Goal: Task Accomplishment & Management: Complete application form

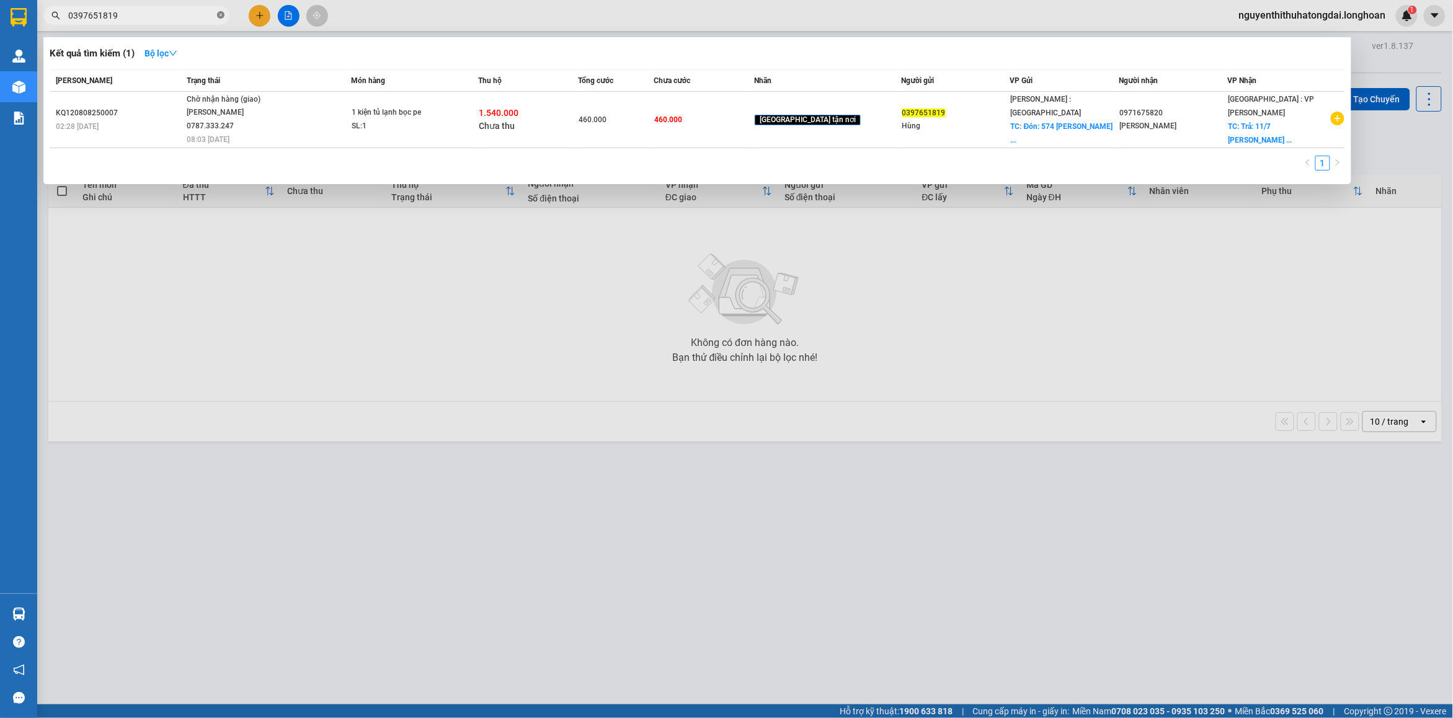
click at [218, 16] on icon "close-circle" at bounding box center [220, 14] width 7 height 7
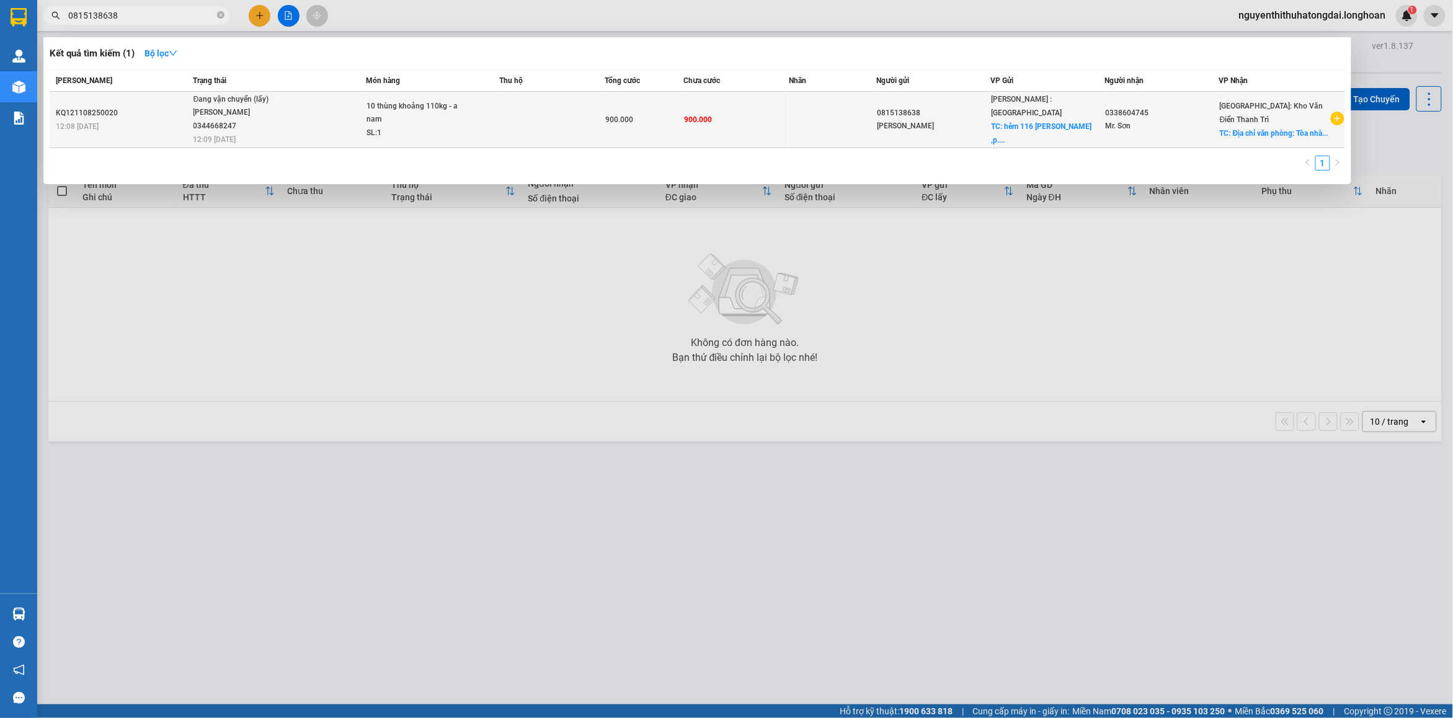
type input "0815138638"
click at [259, 131] on td "Đang vận chuyển (lấy) [GEOGRAPHIC_DATA] 0344668247 12:09 [DATE]" at bounding box center [278, 120] width 176 height 56
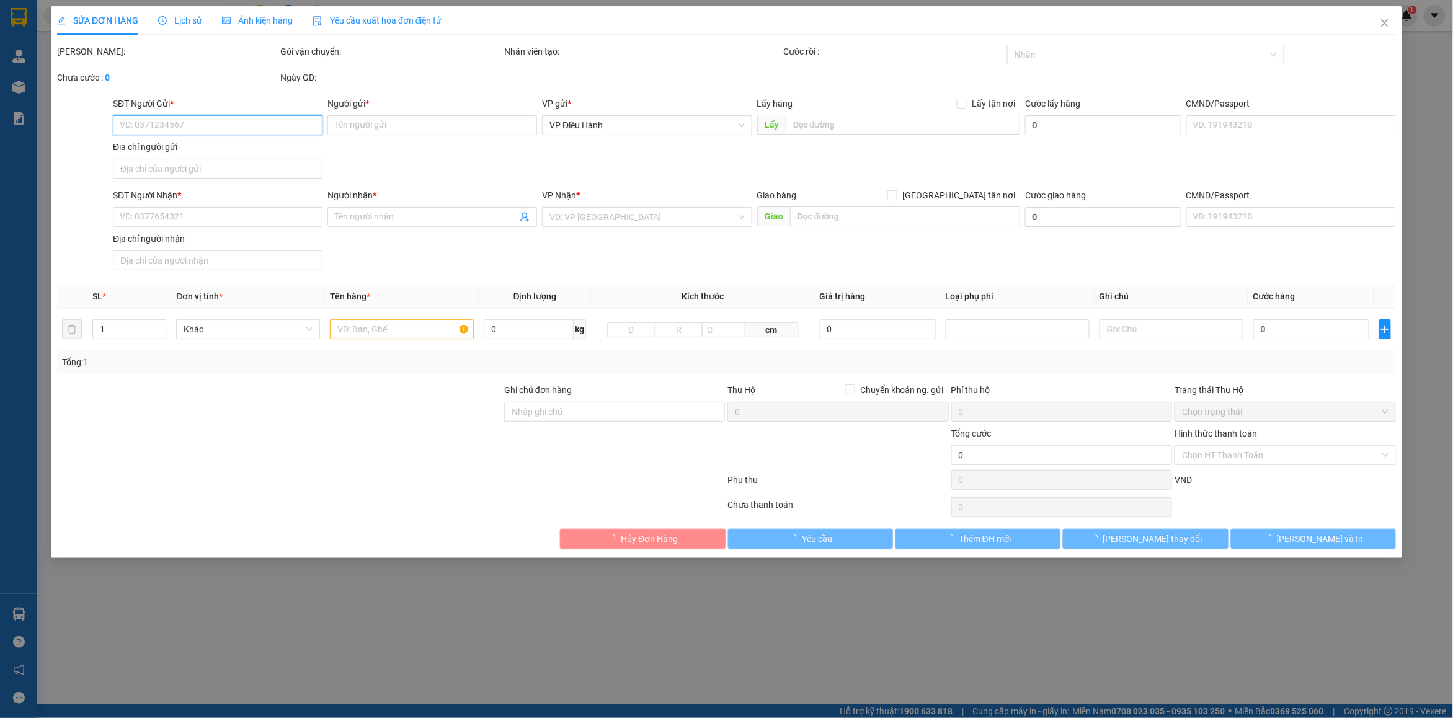
type input "0815138638"
type input "[PERSON_NAME]"
checkbox input "true"
type input "hẻm [STREET_ADDRESS][PERSON_NAME] ,hcm"
type input "0338604745"
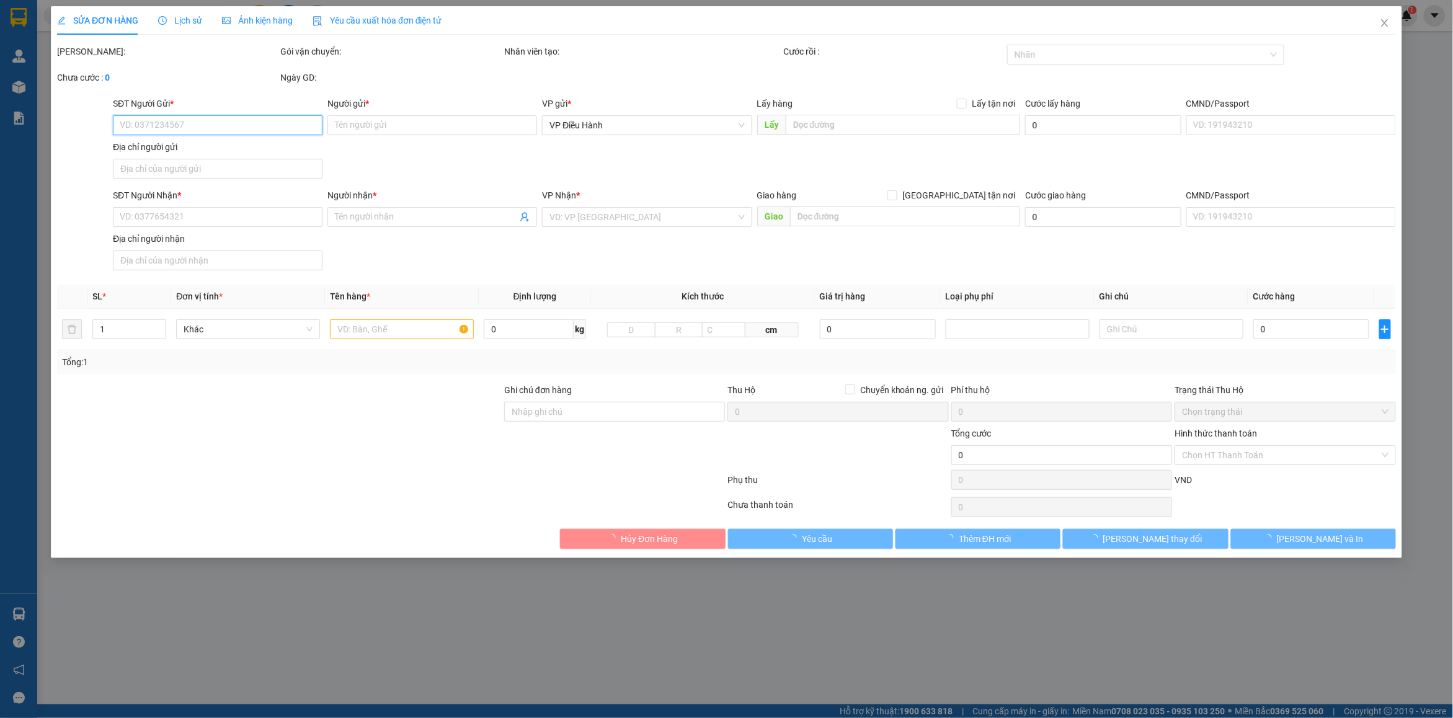
type input "Mr. Sơn"
checkbox input "true"
type input "Địa chỉ văn phòng: Tòa nhà văn phòng [STREET_ADDRESS] [GEOGRAPHIC_DATA]"
type input "900.000"
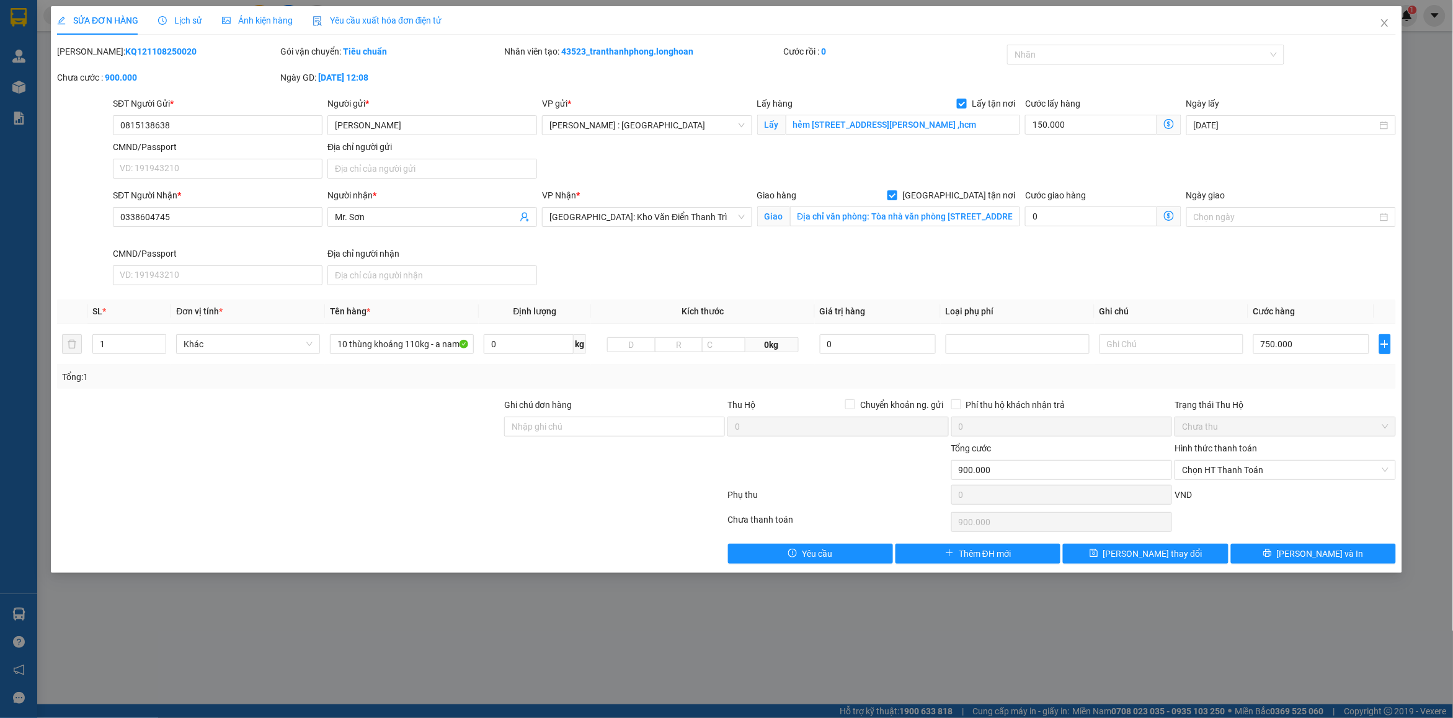
click at [197, 19] on span "Lịch sử" at bounding box center [180, 21] width 44 height 10
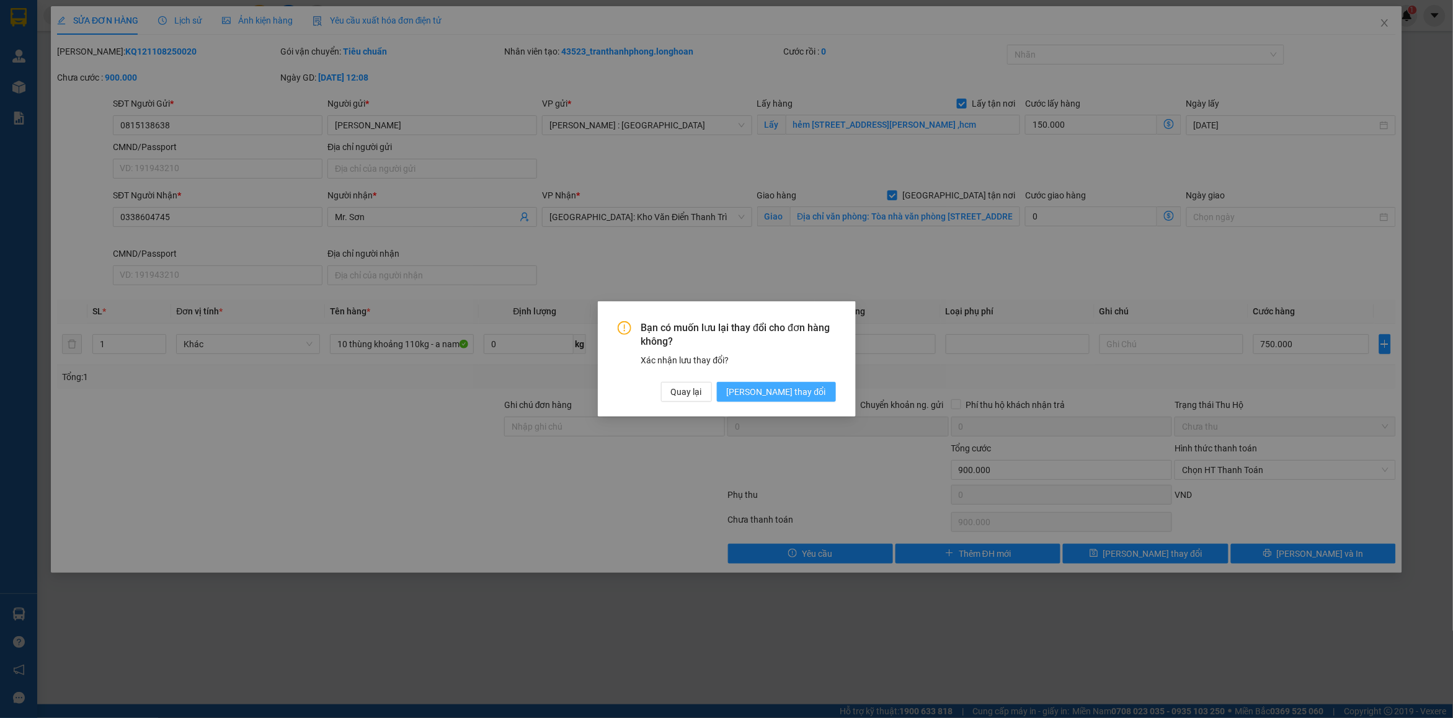
click at [827, 393] on button "[PERSON_NAME] thay đổi" at bounding box center [776, 392] width 119 height 20
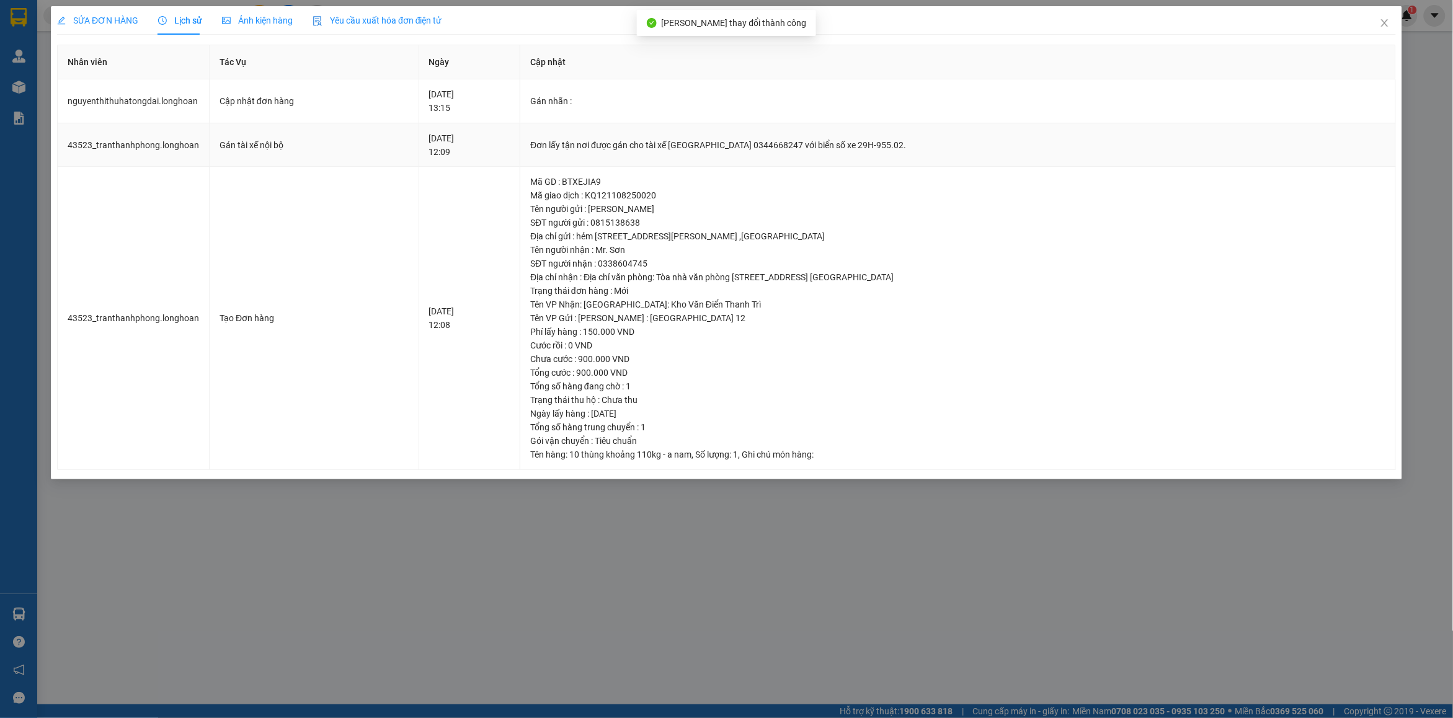
click at [649, 149] on div "Đơn lấy tận nơi được gán cho tài xế [GEOGRAPHIC_DATA] 0344668247 với biển số xe…" at bounding box center [957, 145] width 855 height 14
copy div "Đơn lấy tận nơi được gán cho tài xế [GEOGRAPHIC_DATA] 0344668247 với biển số xe…"
click at [1378, 20] on span "Close" at bounding box center [1385, 23] width 35 height 35
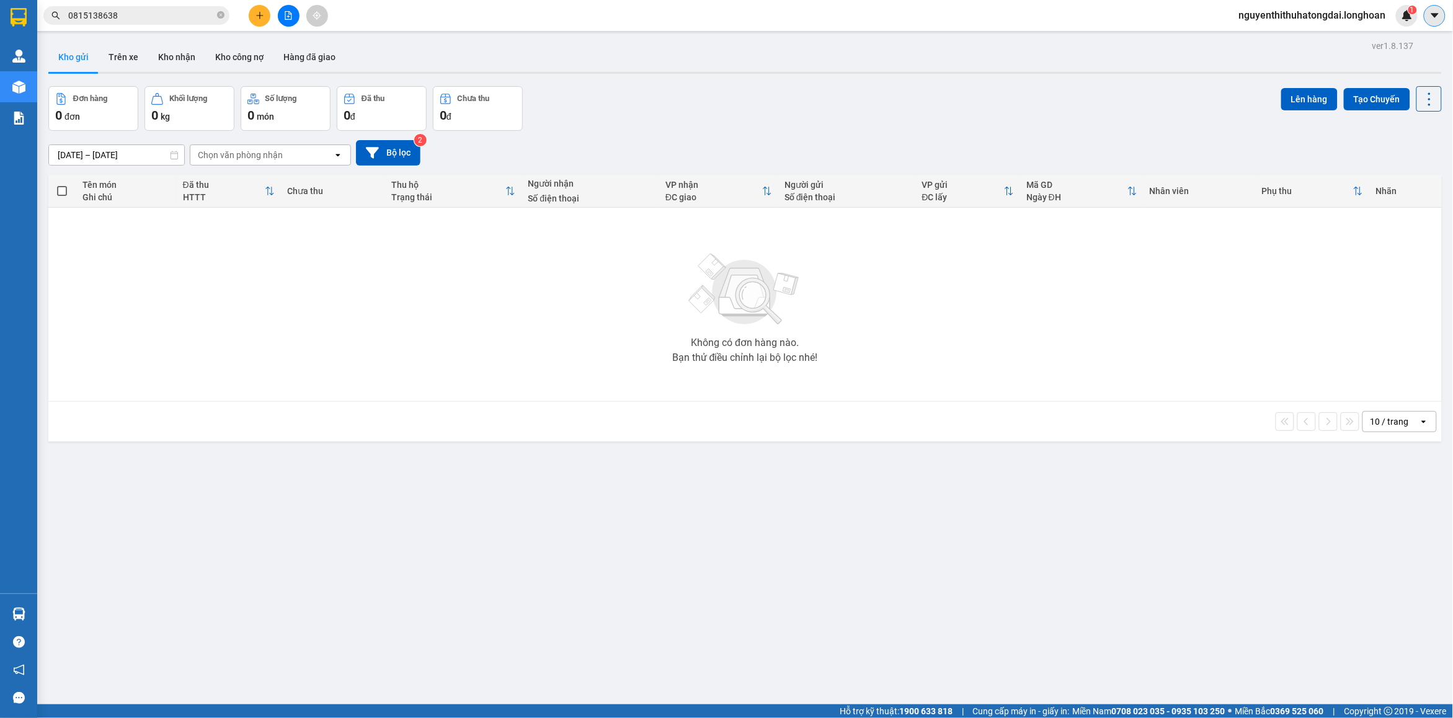
click at [1427, 17] on button at bounding box center [1435, 16] width 22 height 22
click at [1385, 17] on span "nguyenthithuhatongdai.longhoan" at bounding box center [1312, 15] width 167 height 16
click at [1318, 32] on span "Đăng xuất" at bounding box center [1317, 39] width 145 height 14
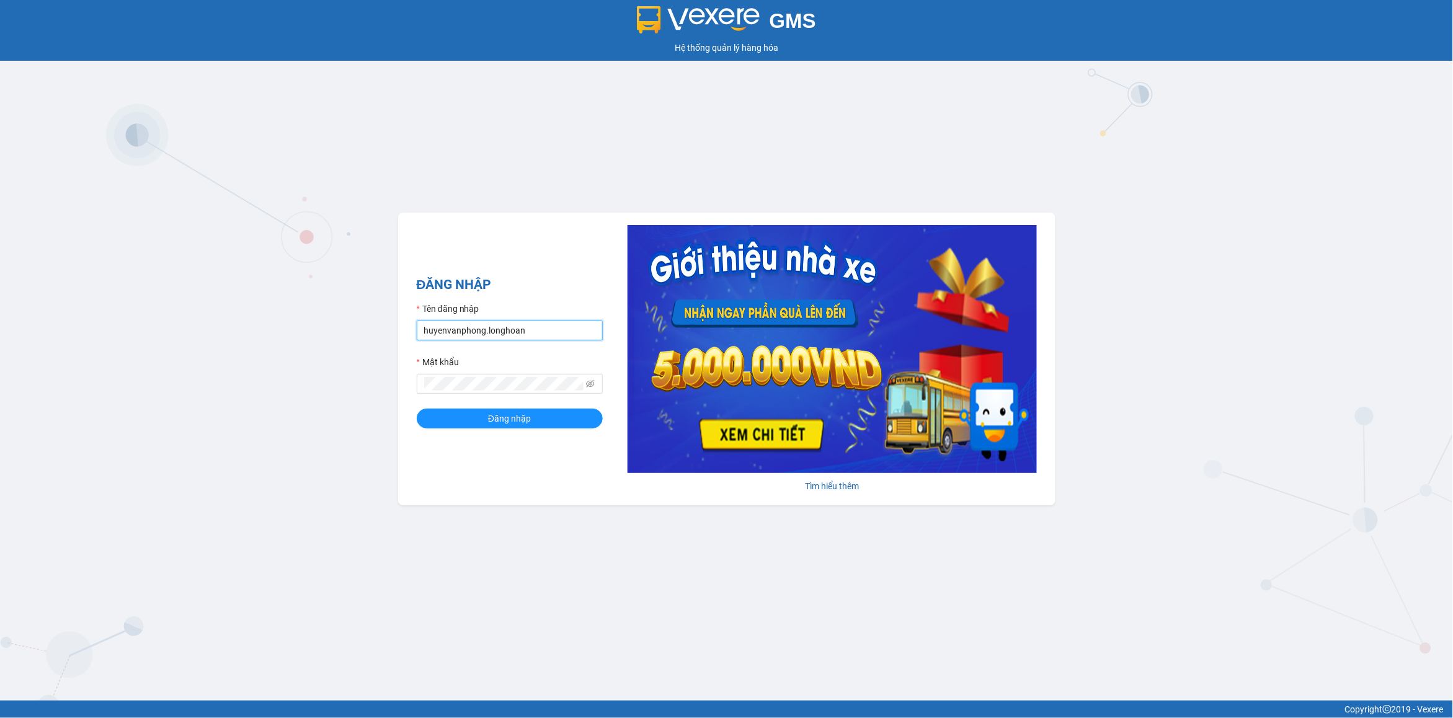
click at [514, 331] on input "huyenvanphong.longhoan" at bounding box center [510, 331] width 186 height 20
type input "songhue.longhoan"
click at [597, 383] on span at bounding box center [510, 384] width 186 height 20
click at [593, 386] on icon "eye-invisible" at bounding box center [590, 383] width 9 height 7
click at [535, 428] on button "Đăng nhập" at bounding box center [510, 419] width 186 height 20
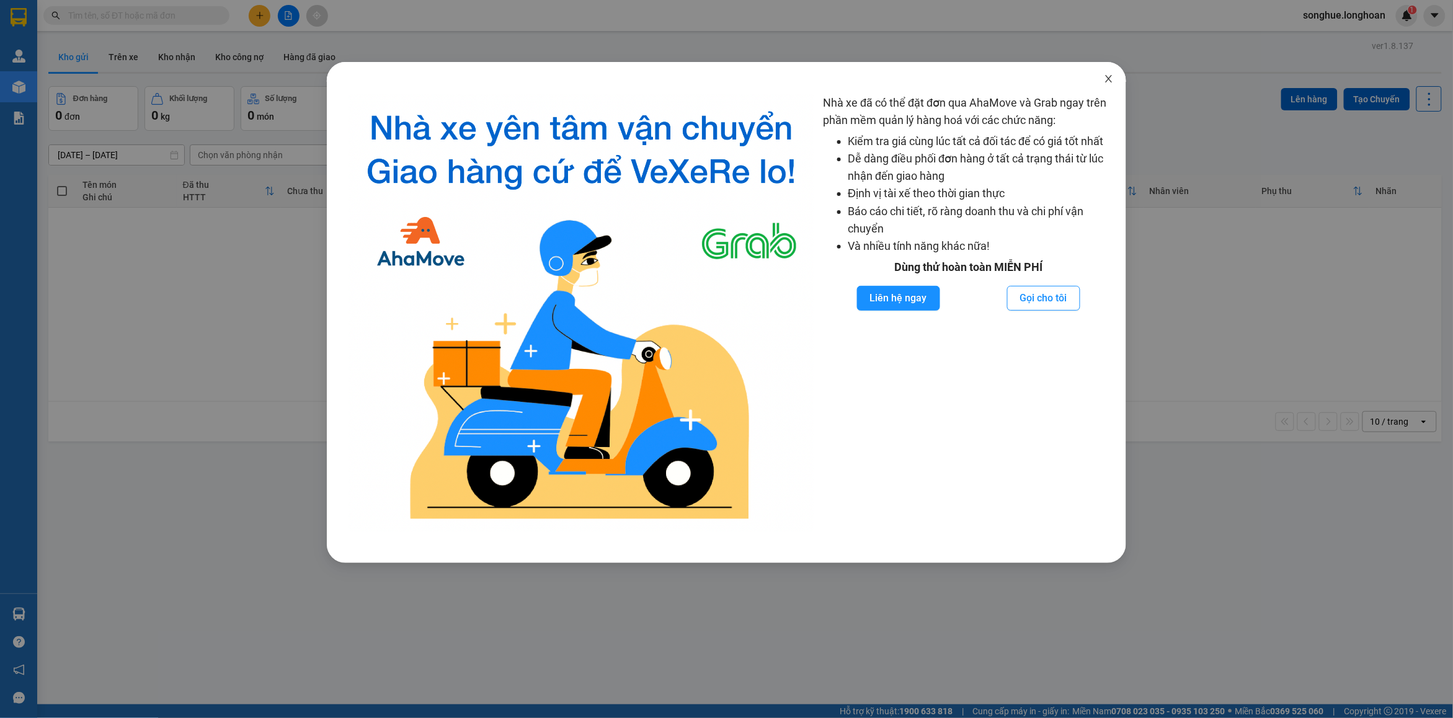
click at [1109, 86] on span "Close" at bounding box center [1109, 79] width 35 height 35
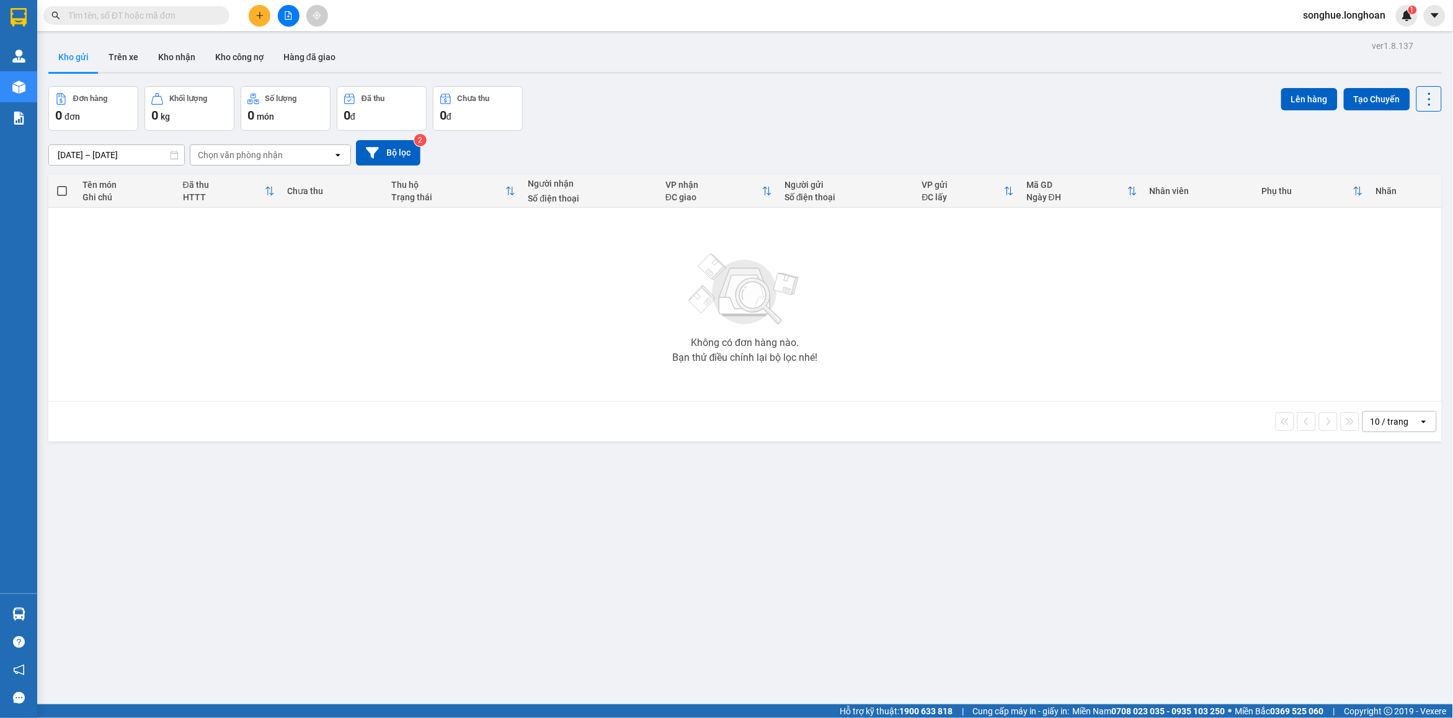
click at [193, 17] on input "text" at bounding box center [141, 16] width 146 height 14
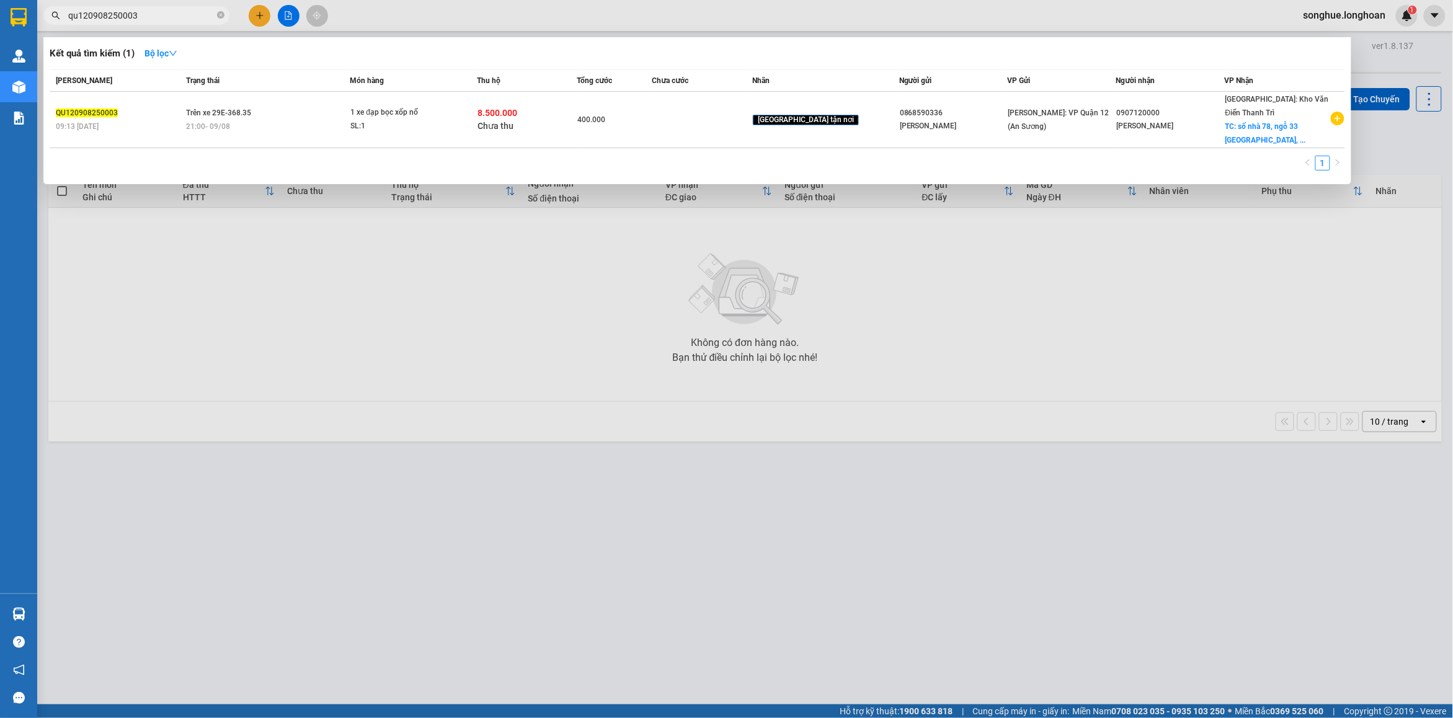
type input "qu120908250003"
click at [223, 14] on icon "close-circle" at bounding box center [220, 14] width 7 height 7
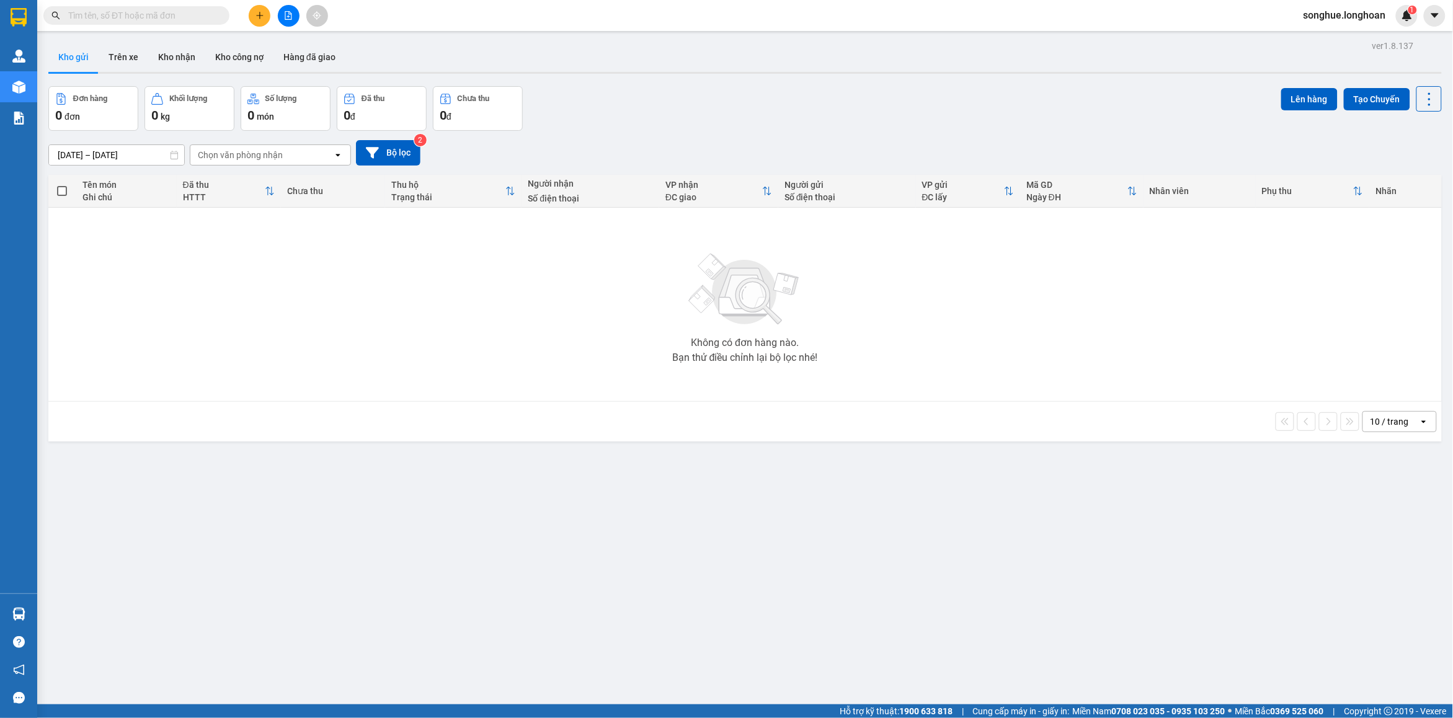
paste input "038.988.0170"
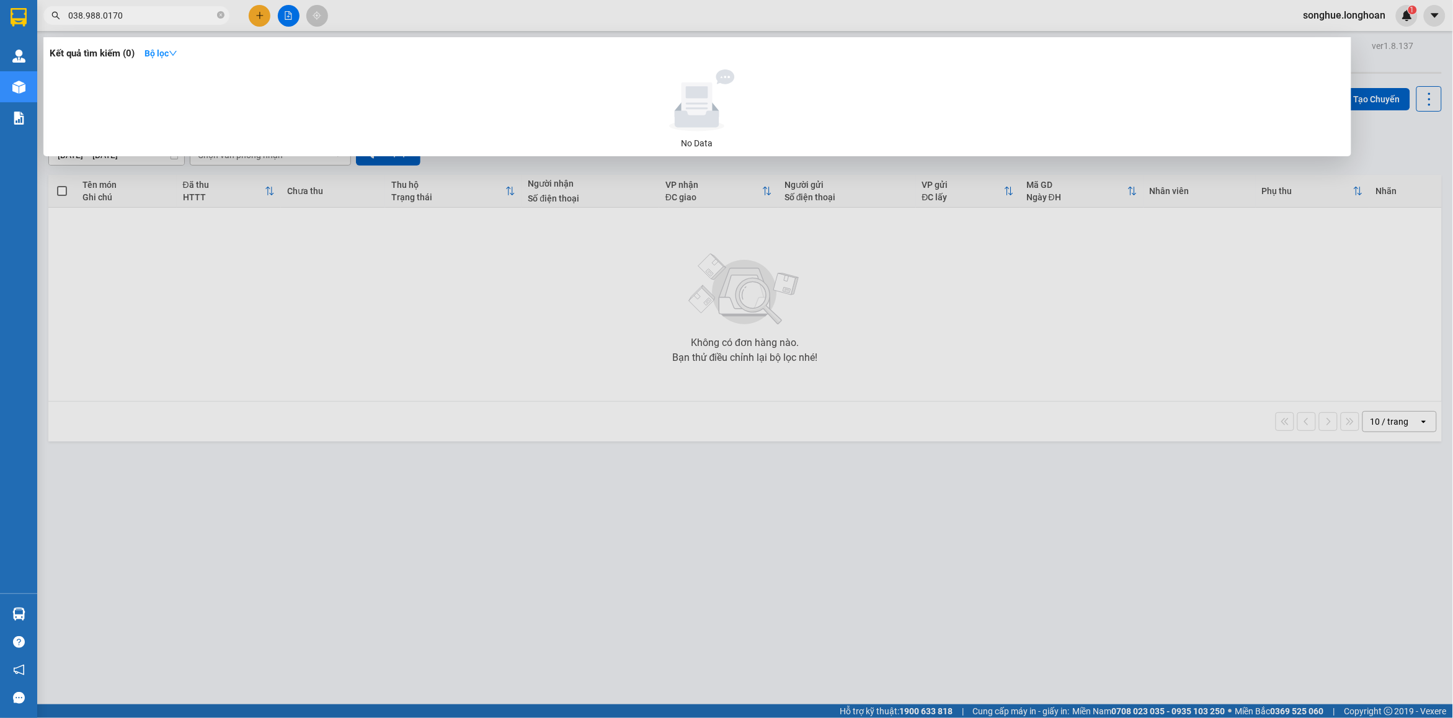
click at [102, 14] on input "038.988.0170" at bounding box center [141, 16] width 146 height 14
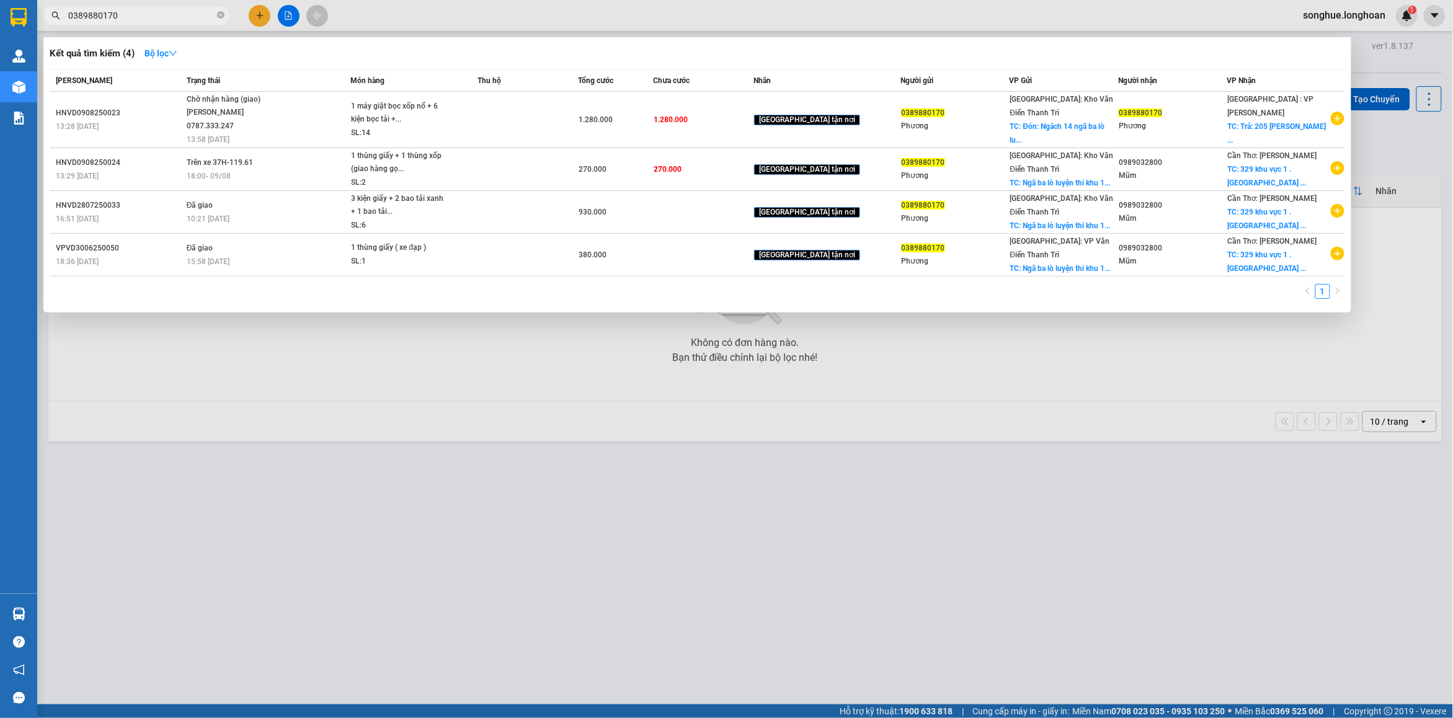
type input "0389880170"
click at [224, 17] on icon "close-circle" at bounding box center [220, 14] width 7 height 7
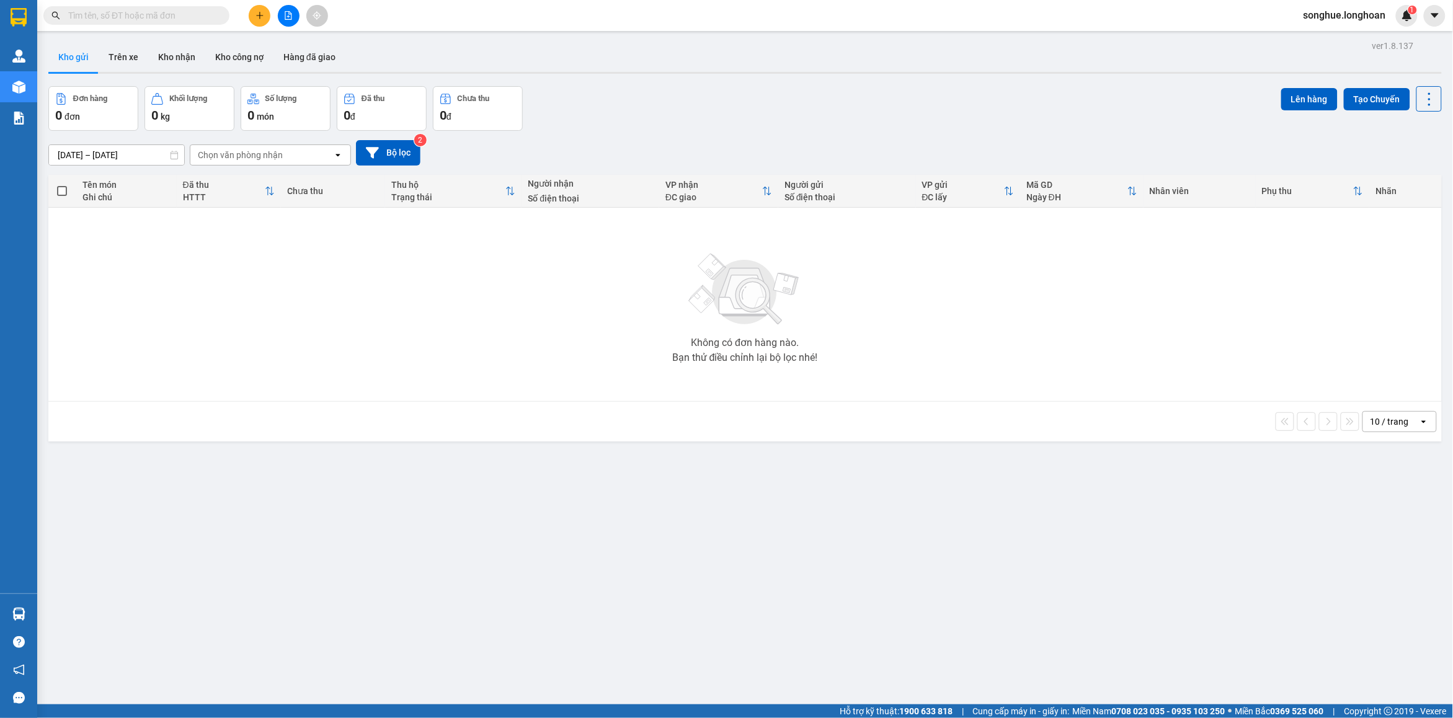
paste input "0938216845"
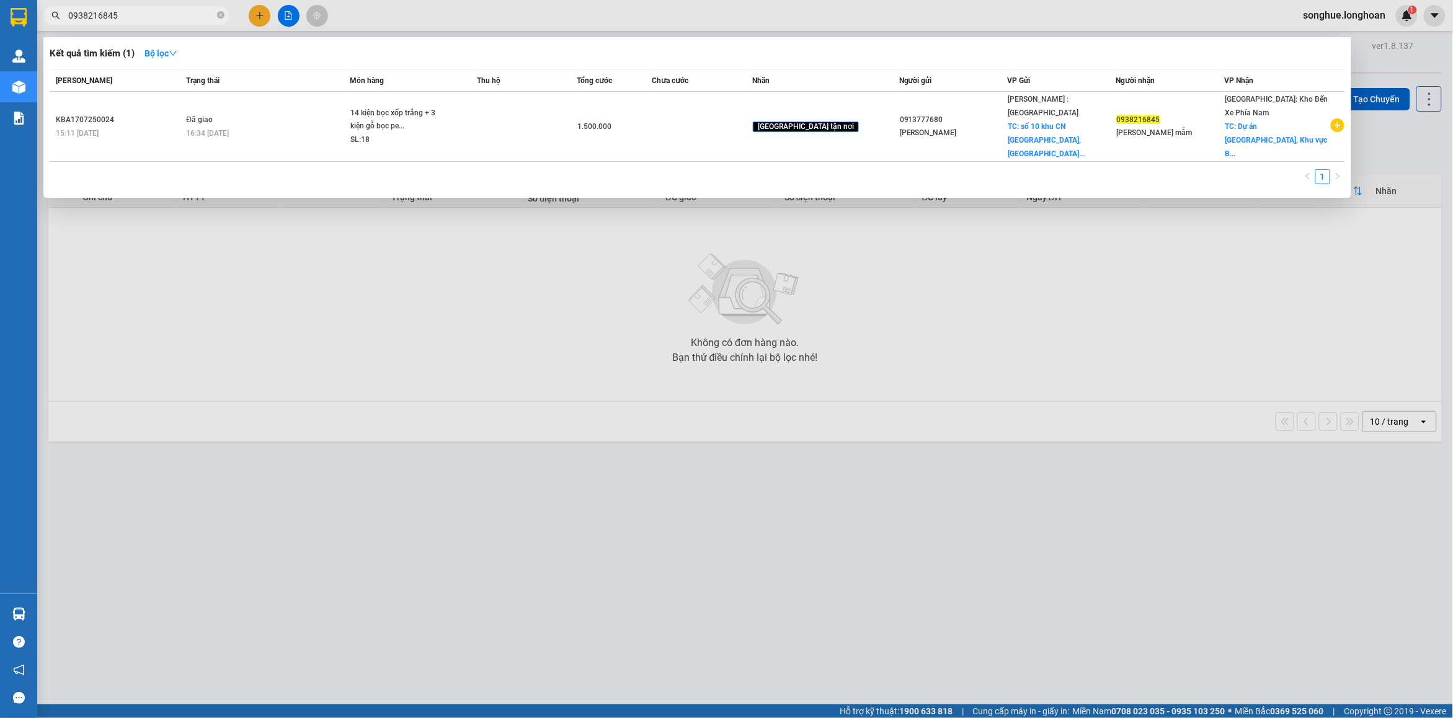
type input "0938216845"
click at [241, 136] on td "Đã giao 16:34 - 20/07" at bounding box center [266, 127] width 167 height 70
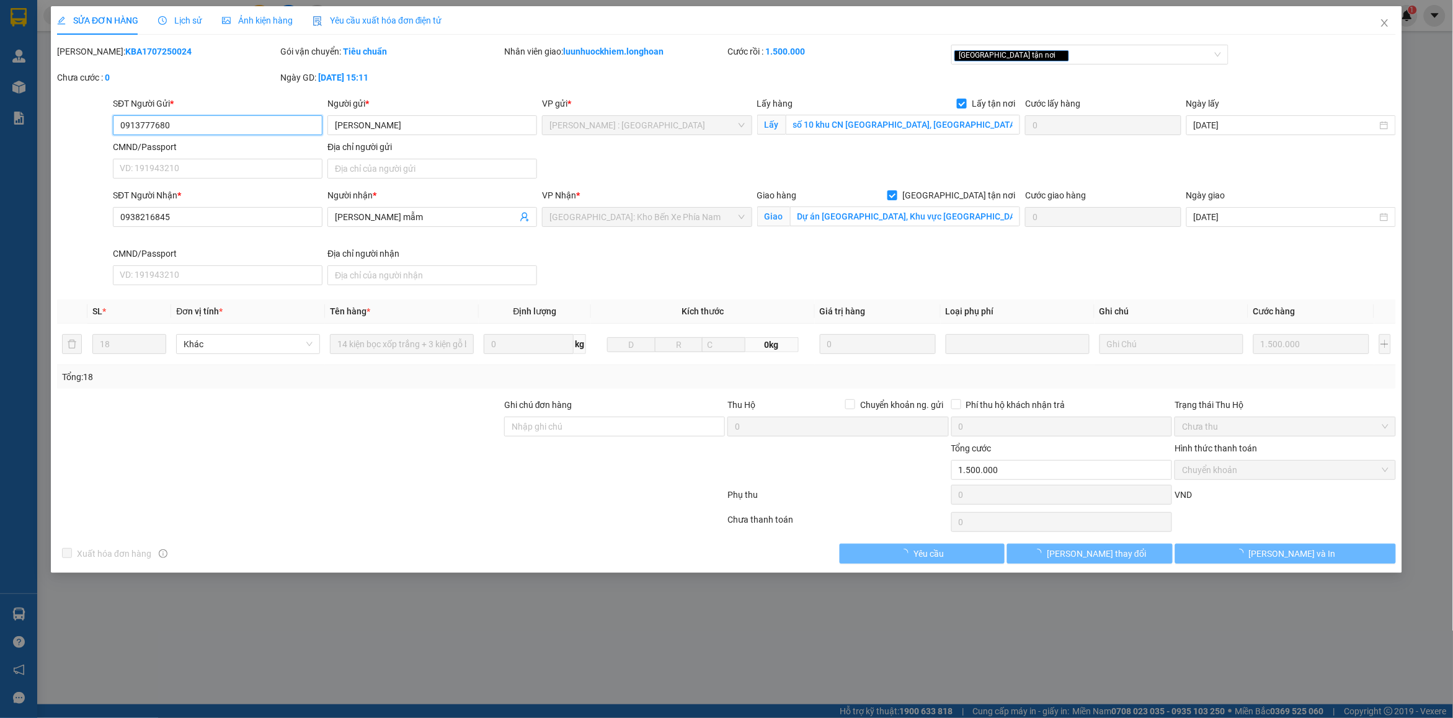
type input "0913777680"
type input "lan thiều"
checkbox input "true"
type input "số 10 khu CN Phú Mỹ 1, phường Phú Mỹ,vũng tàu - HCM"
type input "0938216845"
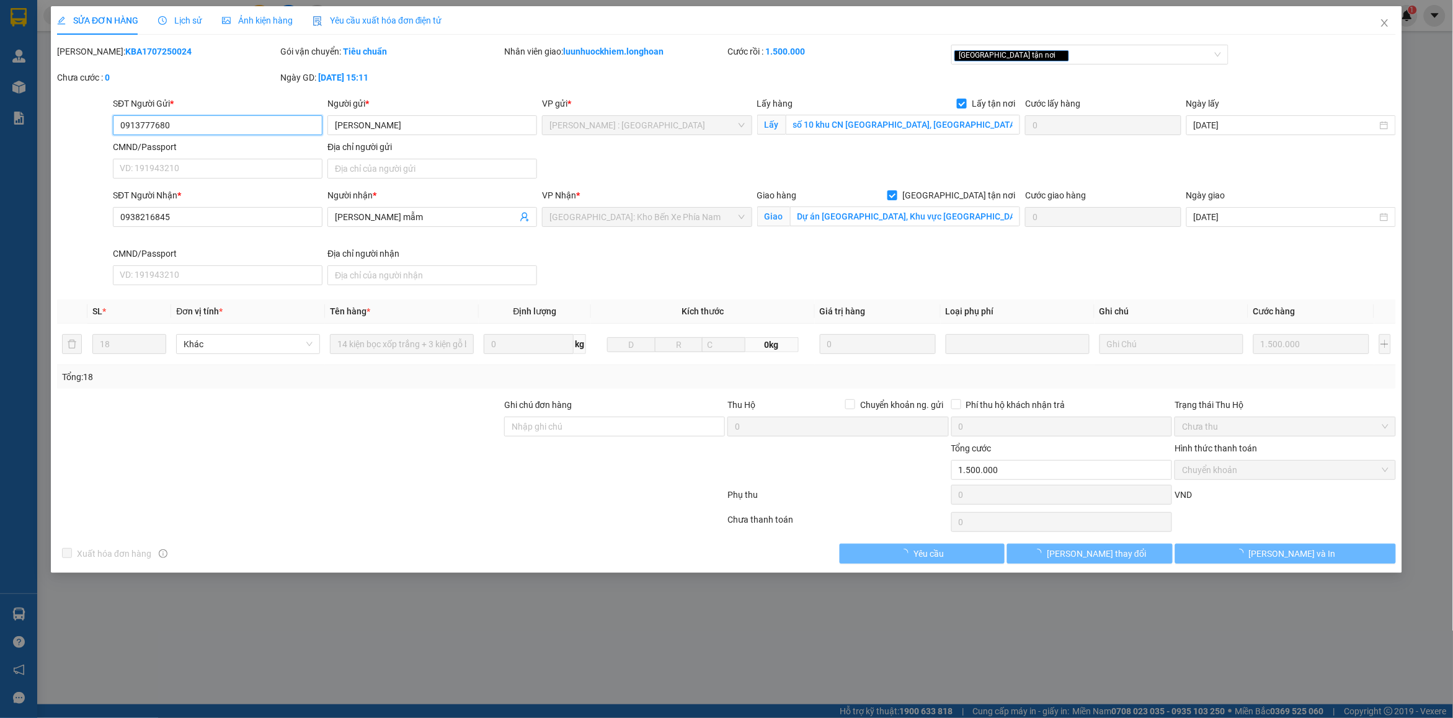
type input "cao đức mẫm"
checkbox input "true"
type input "Dự án Vega City, Khu vực Bãi Tiên, Khóm Đường Đệ, phường Bắc Nha Trang, tỉnh Kh…"
type input "1.500.000"
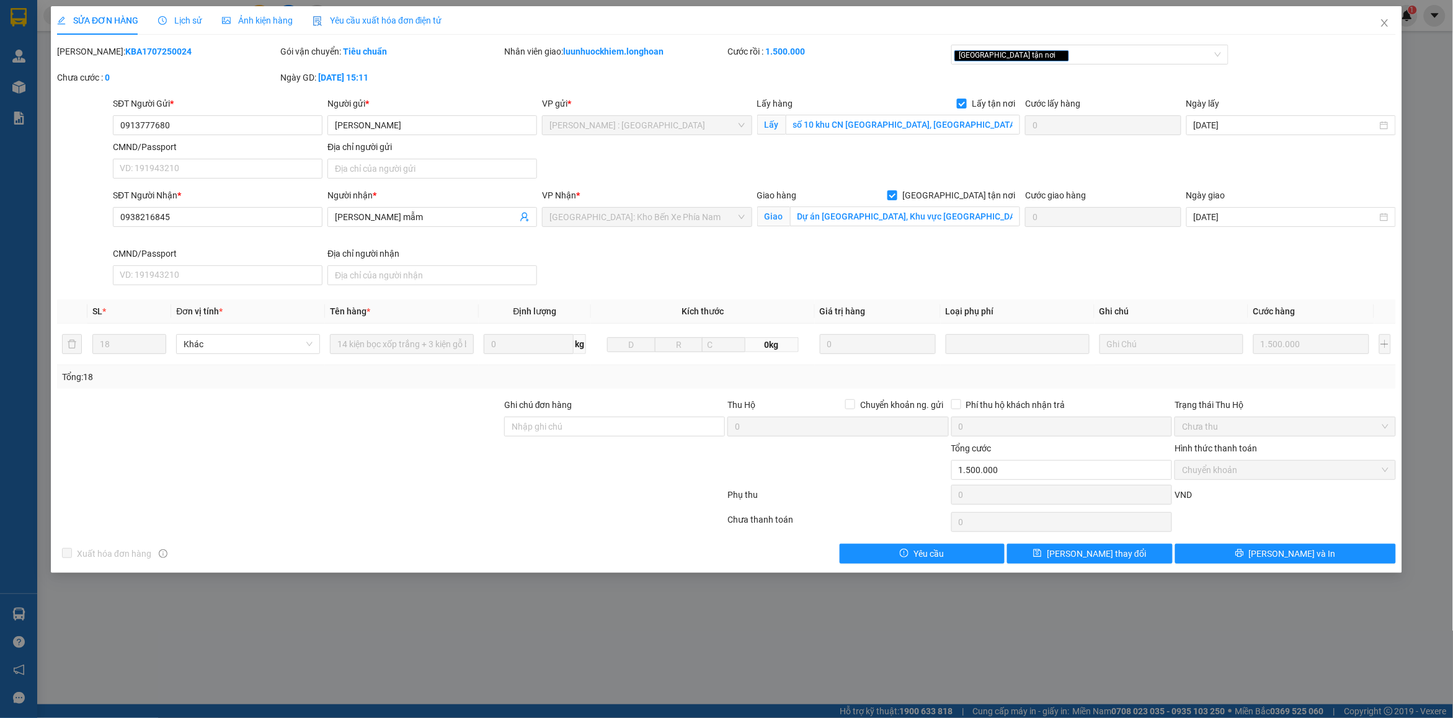
click at [130, 51] on b "KBA1707250024" at bounding box center [158, 52] width 66 height 10
copy b "KBA1707250024"
click at [1382, 17] on span "Close" at bounding box center [1385, 23] width 35 height 35
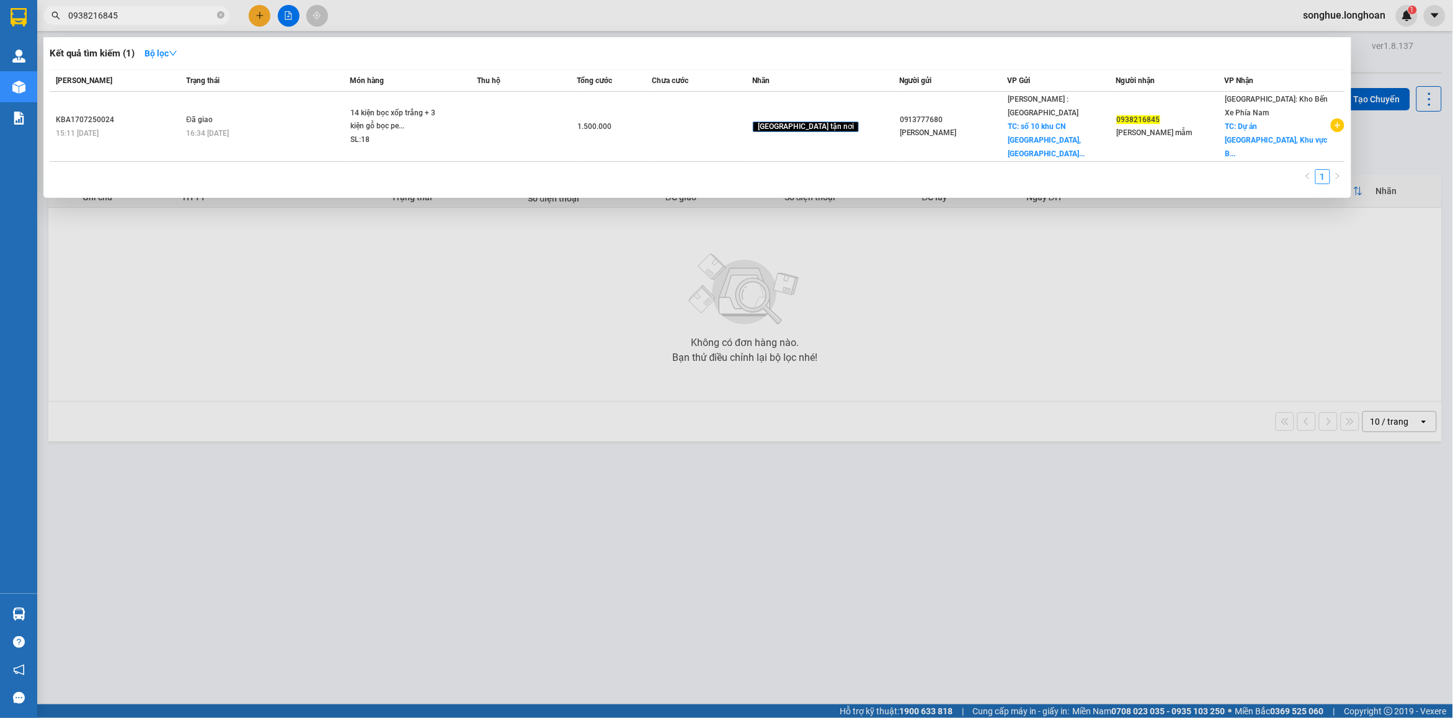
drag, startPoint x: 218, startPoint y: 20, endPoint x: 221, endPoint y: 5, distance: 15.2
click at [221, 5] on div "Kết quả tìm kiếm ( 1 ) Bộ lọc Mã ĐH Trạng thái Món hàng Thu hộ Tổng cước Chưa c…" at bounding box center [121, 16] width 242 height 22
click at [221, 14] on icon "close-circle" at bounding box center [220, 14] width 7 height 7
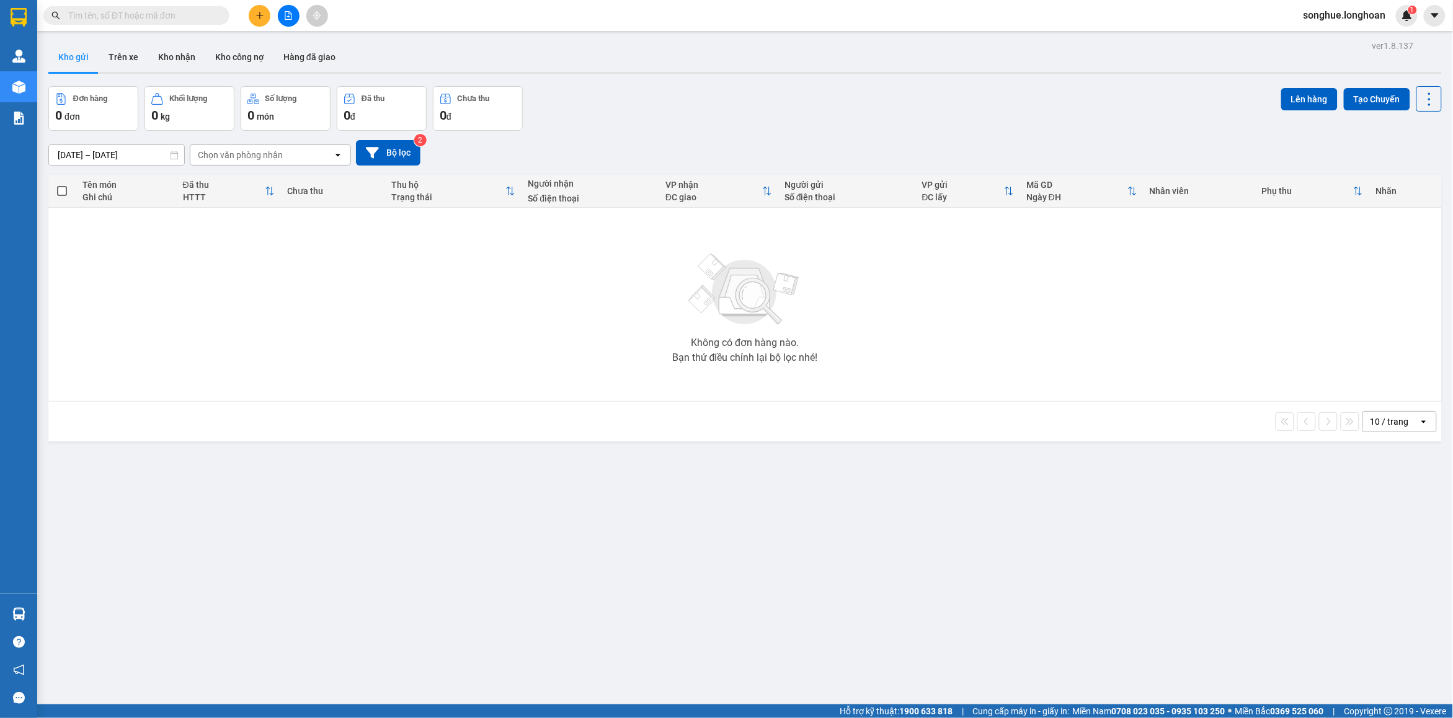
paste input "0971495188"
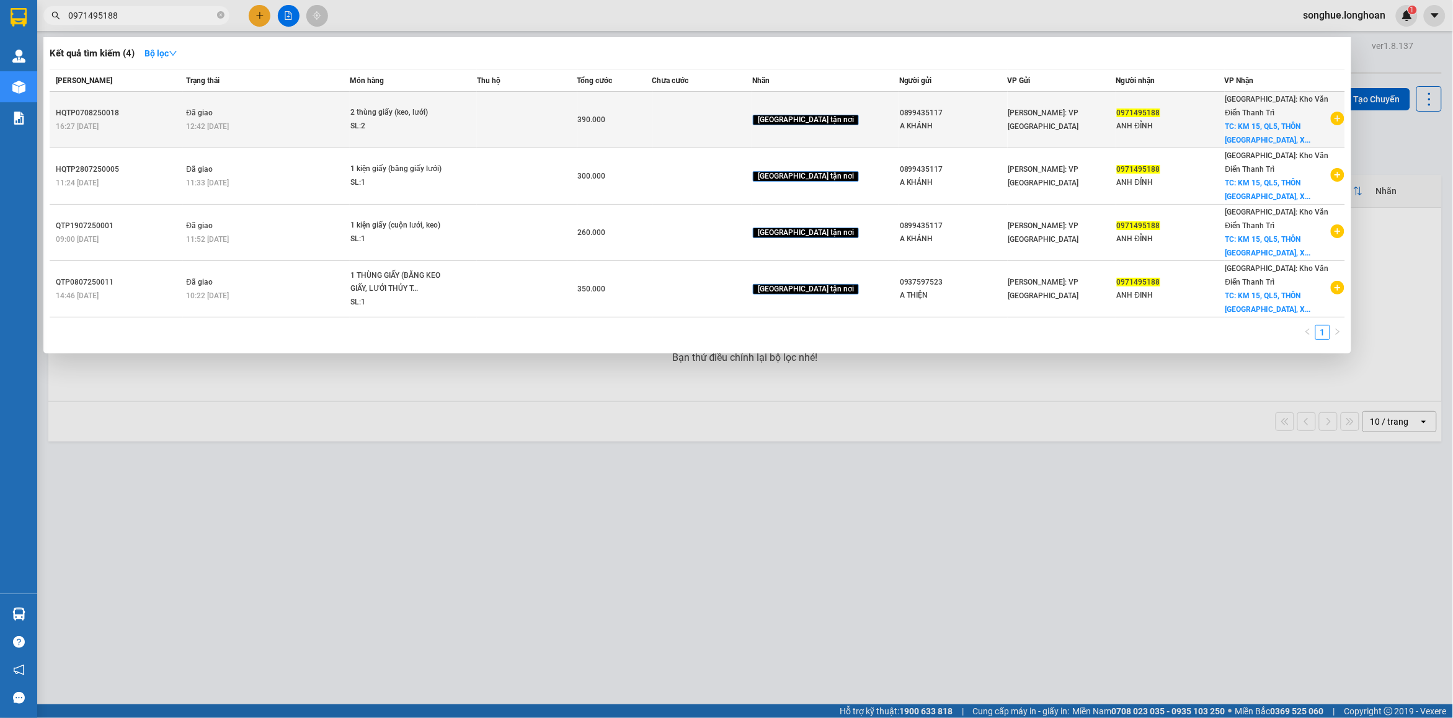
type input "0971495188"
click at [272, 143] on td "Đã giao 12:42 - 10/08" at bounding box center [266, 120] width 167 height 56
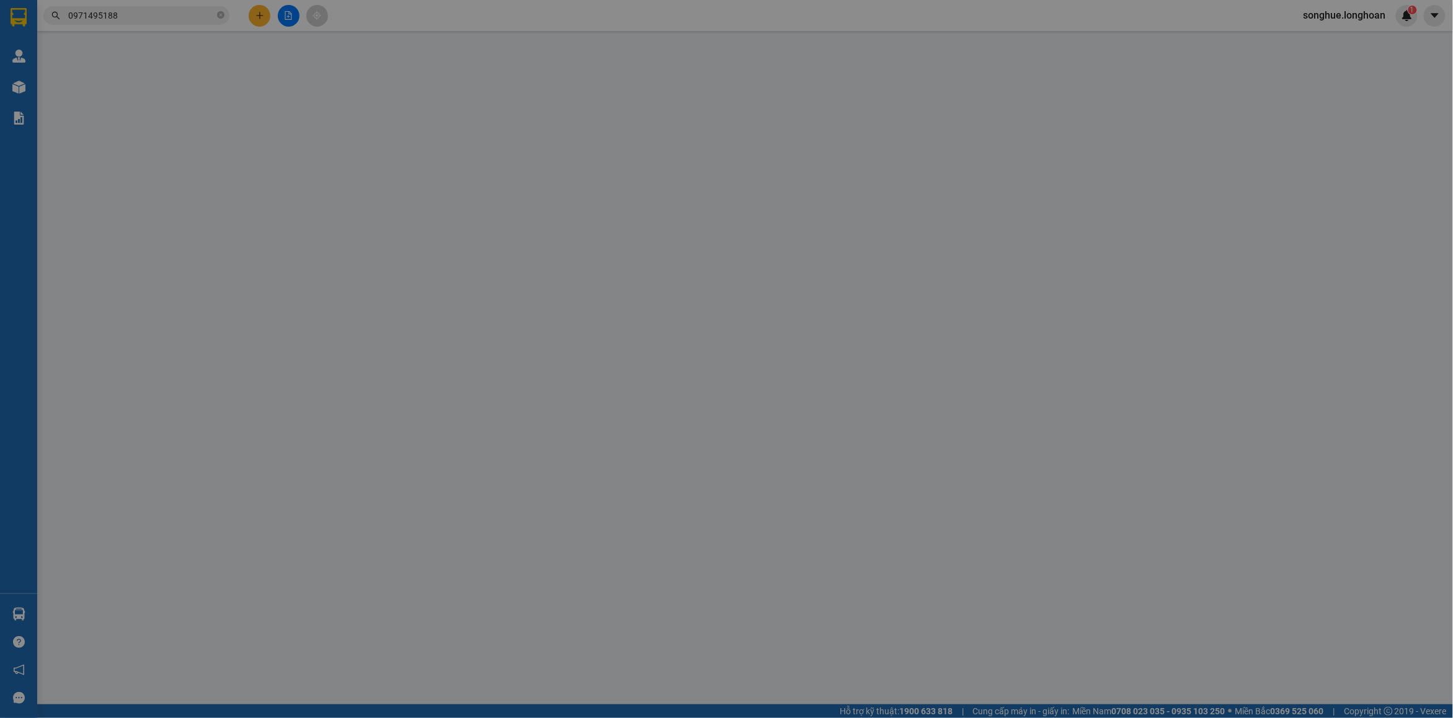
type input "0899435117"
type input "A KHÁNH"
type input "0971495188"
type input "ANH ĐỈNH"
checkbox input "true"
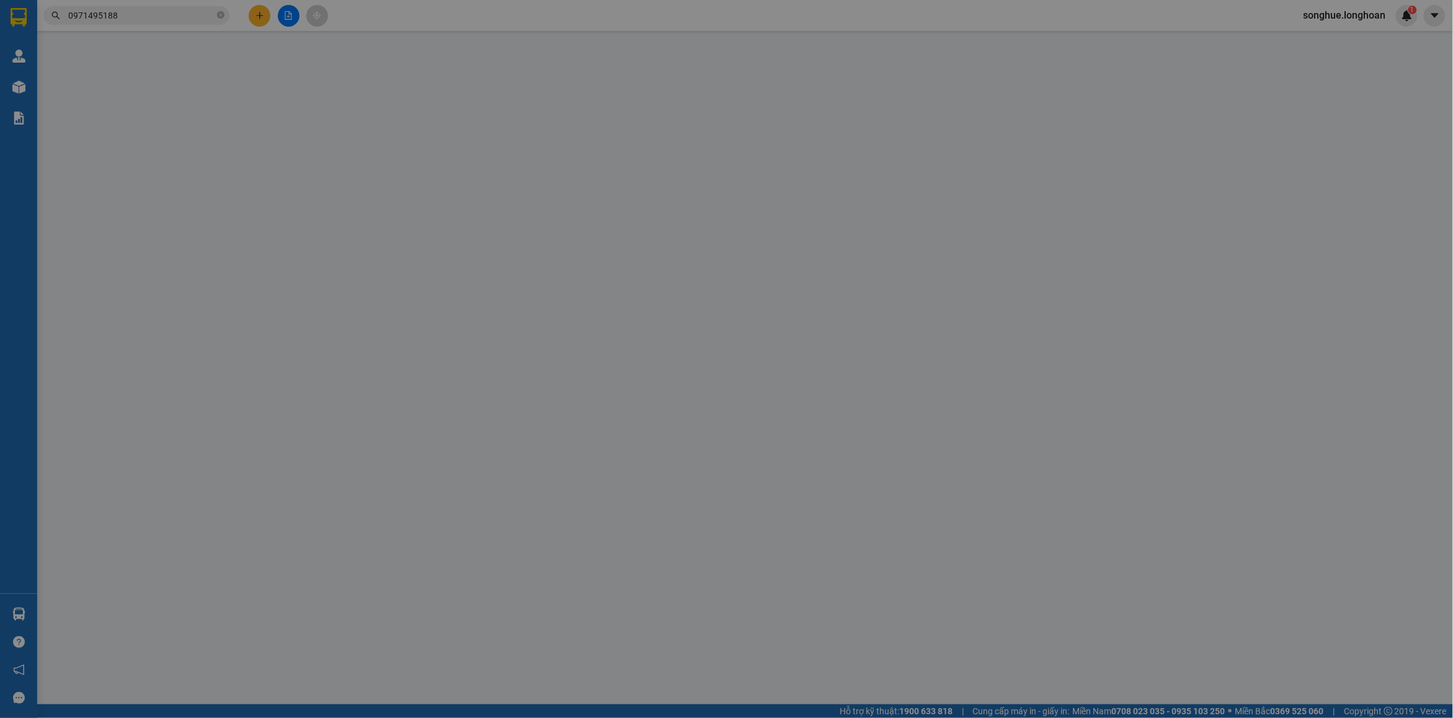
type input "KM 15, QL5, THÔN MỘC TY, XÃ TRƯNG TRẮC, VĂN LÂM, HƯNG YÊN"
type input "390.000"
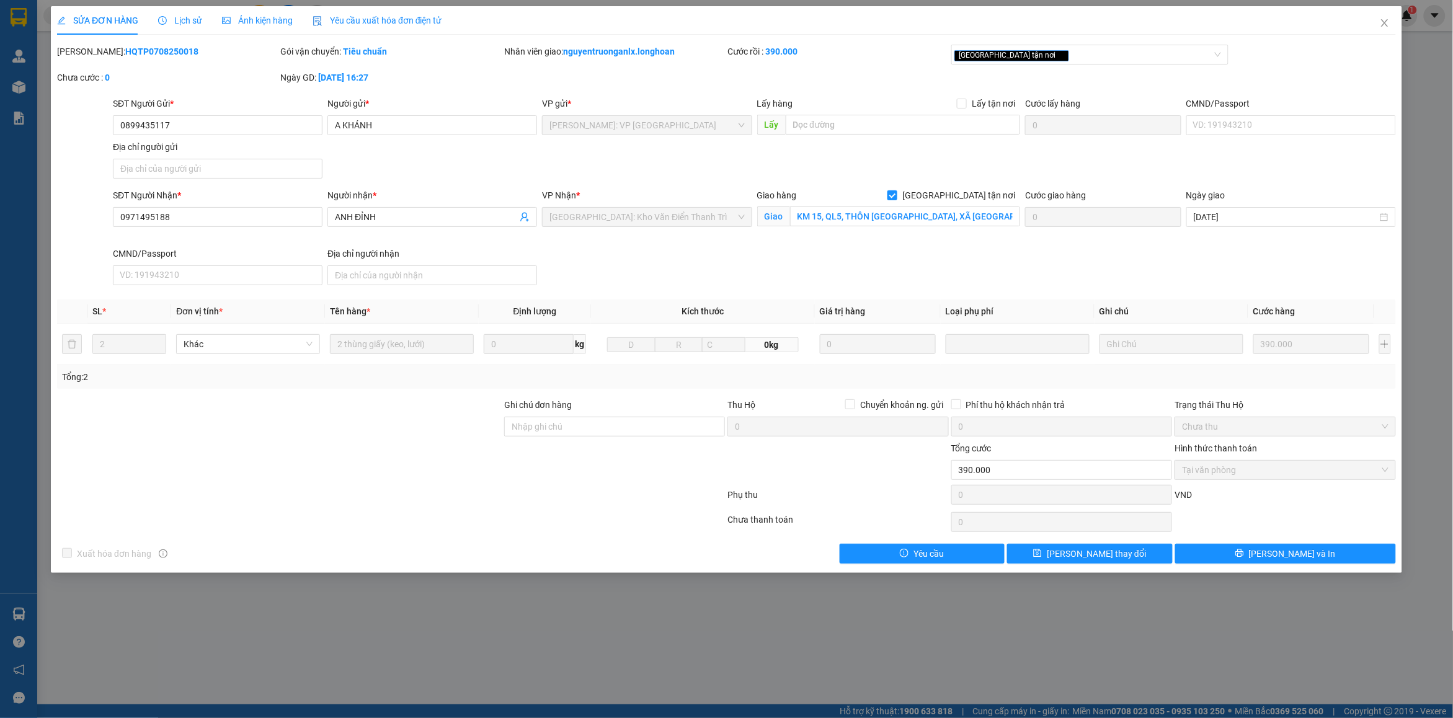
click at [148, 51] on b "HQTP0708250018" at bounding box center [161, 52] width 73 height 10
copy b "HQTP0708250018"
click at [1393, 30] on span "Close" at bounding box center [1385, 23] width 35 height 35
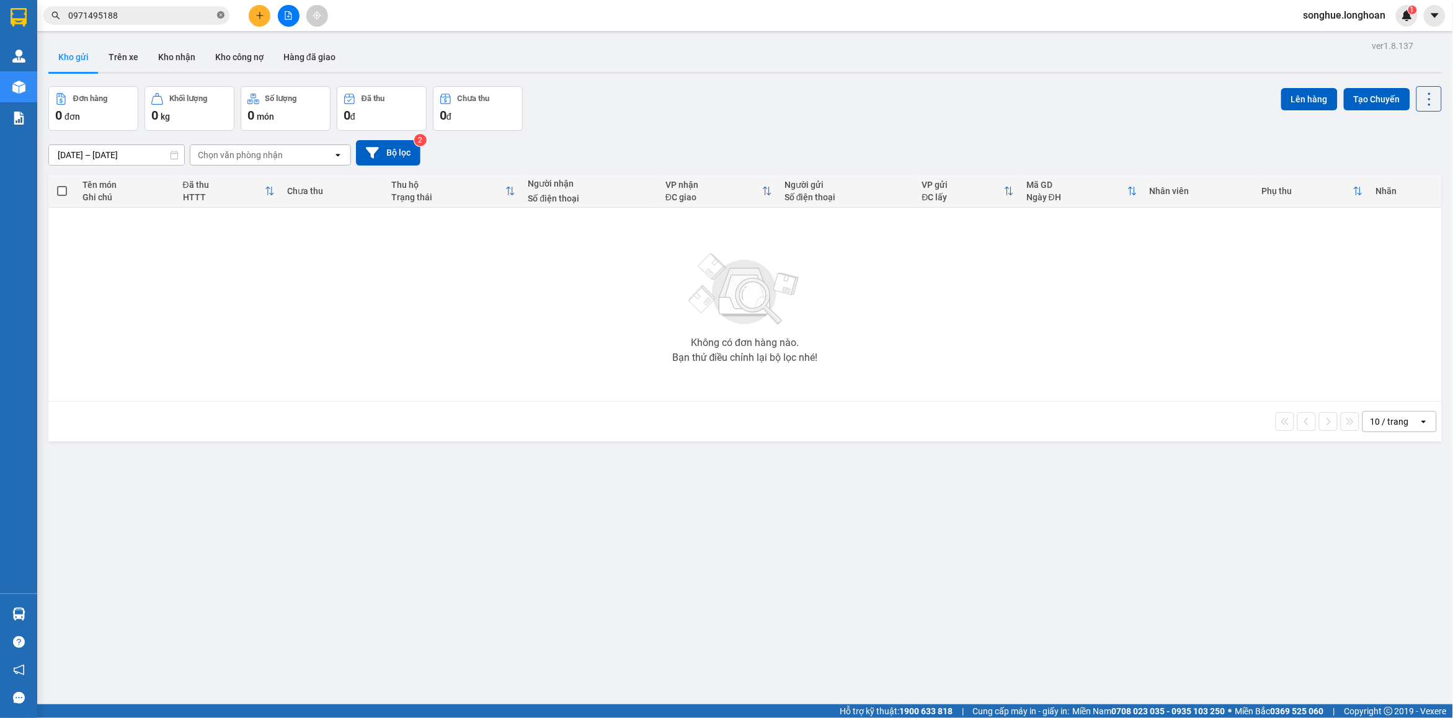
click at [219, 16] on icon "close-circle" at bounding box center [220, 14] width 7 height 7
paste input "0904901149."
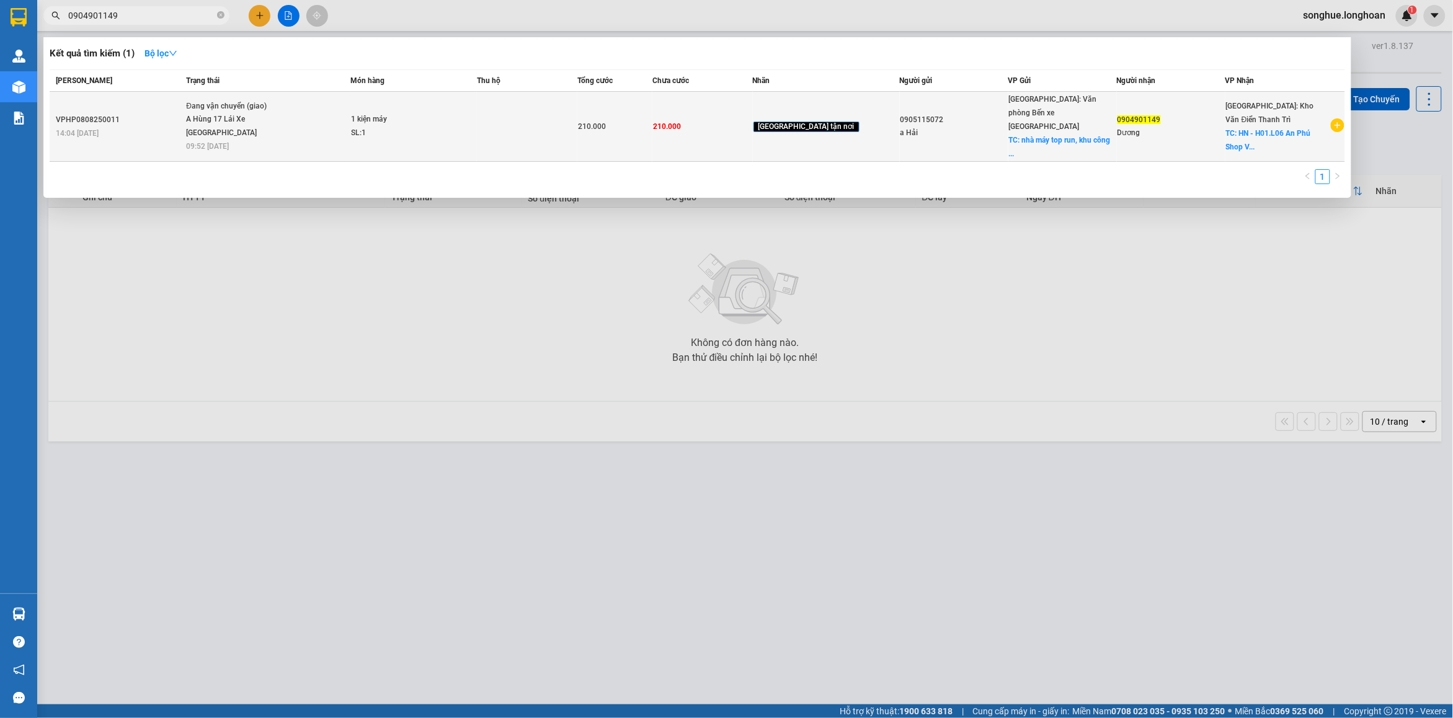
type input "0904901149"
click at [320, 112] on span "Đang vận chuyển (giao) A Hùng 17 Lái Xe Hà Nội 0325666247 09:52 - 09/08" at bounding box center [267, 125] width 163 height 51
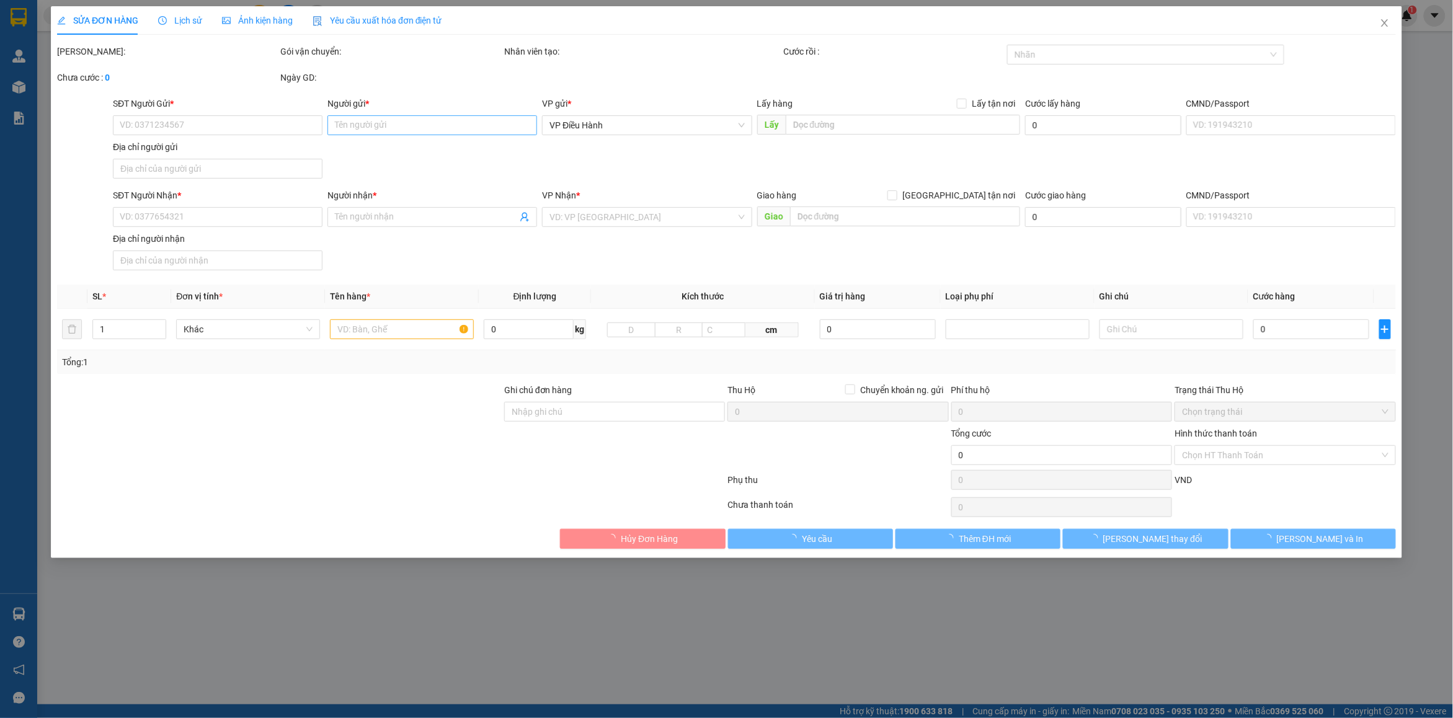
type input "0905115072"
type input "a Hải"
checkbox input "true"
type input "nhà máy top run, khu công nghiệp tràng duệ, hải phòng. Đối diện công ty vân lon…"
type input "0904901149"
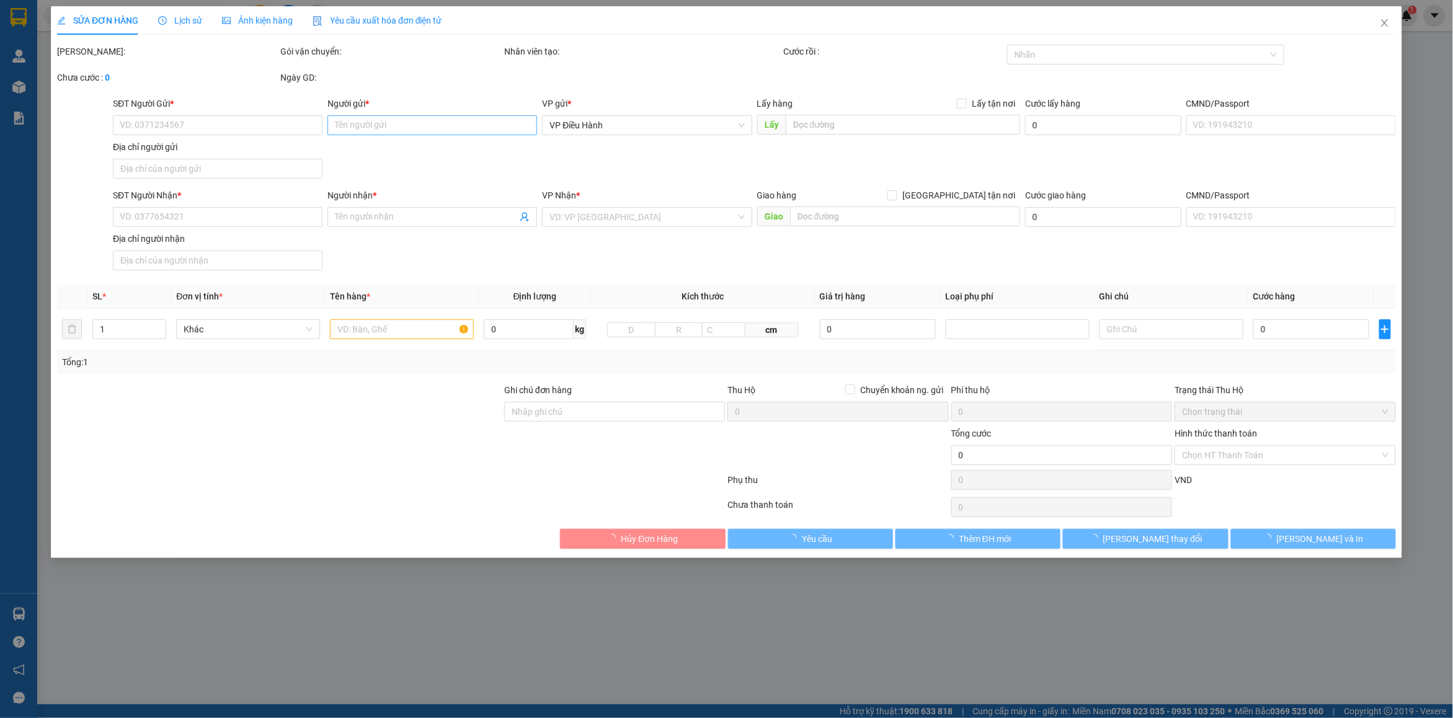
type input "Dương"
checkbox input "true"
type input "HN - H01.L06 An Phú Shop Villa, KĐT Dương Nội, Hà Đông"
type input "có VAT thứ 2 giao"
type input "210.000"
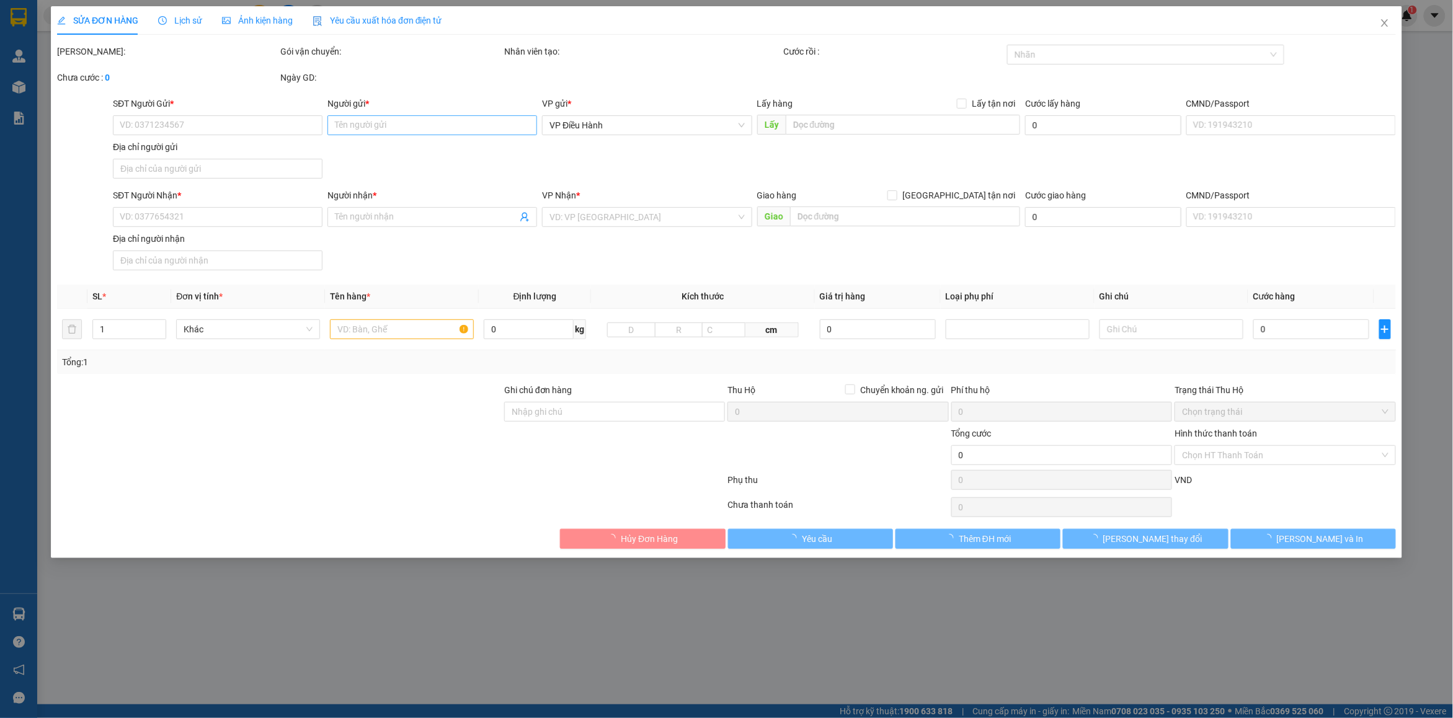
type input "210.000"
